Goal: Task Accomplishment & Management: Complete application form

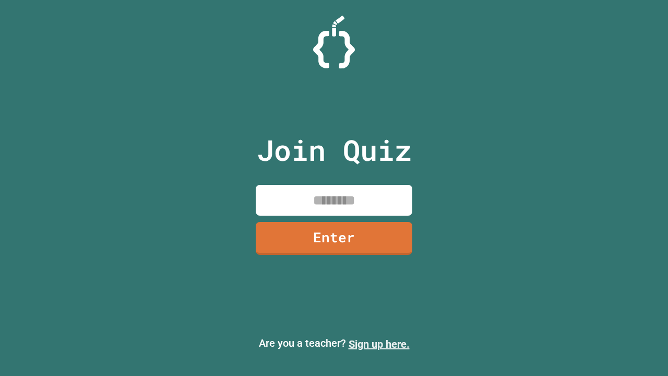
click at [379, 344] on link "Sign up here." at bounding box center [379, 344] width 61 height 13
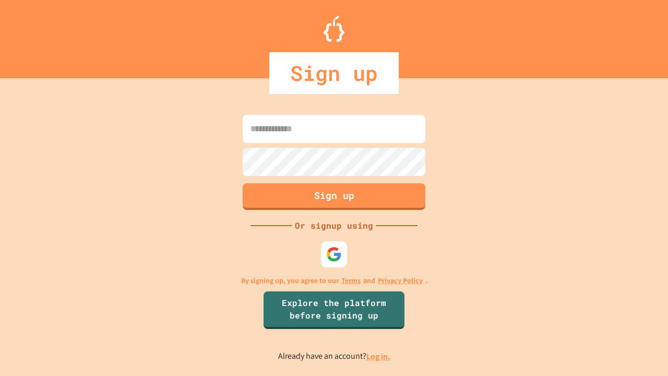
click at [379, 356] on link "Log in." at bounding box center [379, 356] width 24 height 11
